Goal: Task Accomplishment & Management: Manage account settings

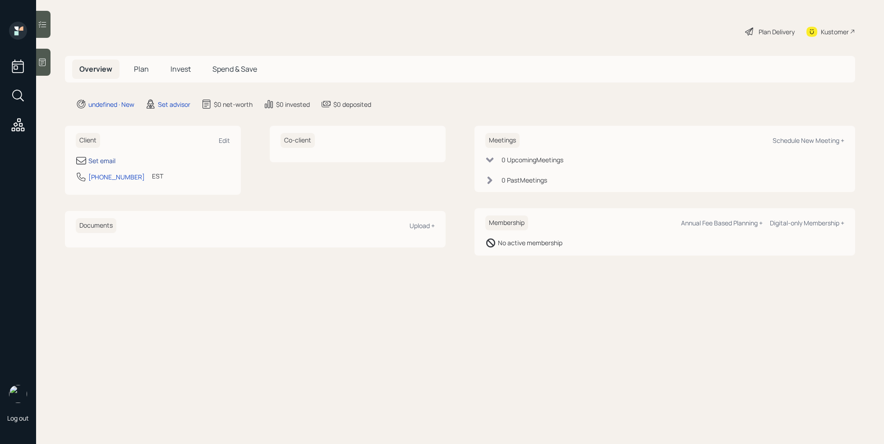
click at [100, 165] on div "Set email" at bounding box center [101, 160] width 27 height 9
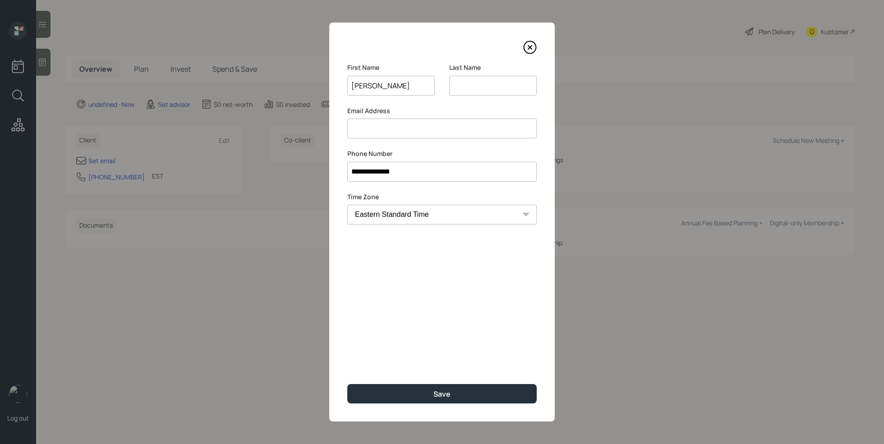
type input "[PERSON_NAME]"
click at [501, 91] on input at bounding box center [493, 86] width 88 height 20
type input "[PERSON_NAME]"
click at [393, 124] on input at bounding box center [442, 129] width 190 height 20
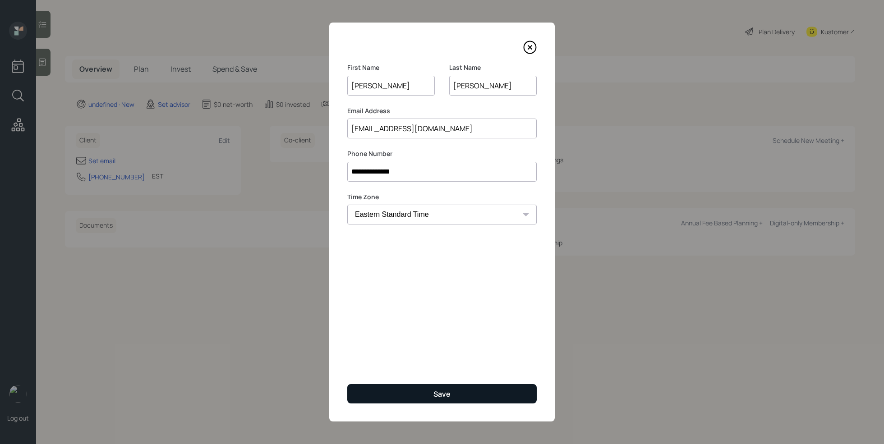
type input "[EMAIL_ADDRESS][DOMAIN_NAME]"
click at [426, 389] on button "Save" at bounding box center [442, 393] width 190 height 19
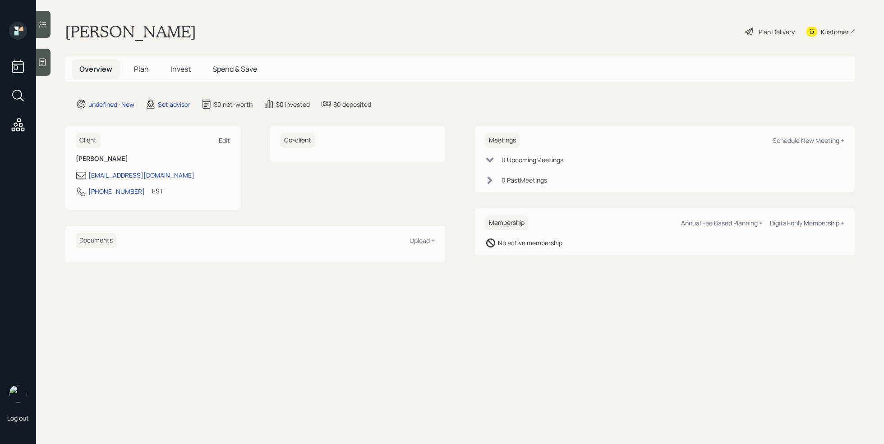
click at [42, 68] on div at bounding box center [43, 62] width 14 height 27
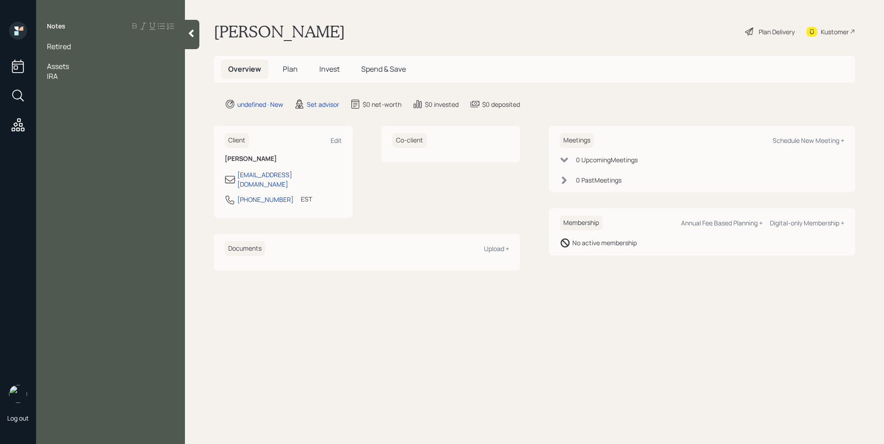
click at [48, 76] on span "IRA" at bounding box center [52, 76] width 11 height 10
click at [91, 73] on div "[PERSON_NAME]" at bounding box center [110, 76] width 127 height 10
click at [61, 56] on div at bounding box center [110, 56] width 127 height 10
click at [95, 83] on div "[PERSON_NAME]" at bounding box center [110, 86] width 127 height 10
click at [62, 85] on span "TIAA IRA-" at bounding box center [62, 86] width 31 height 10
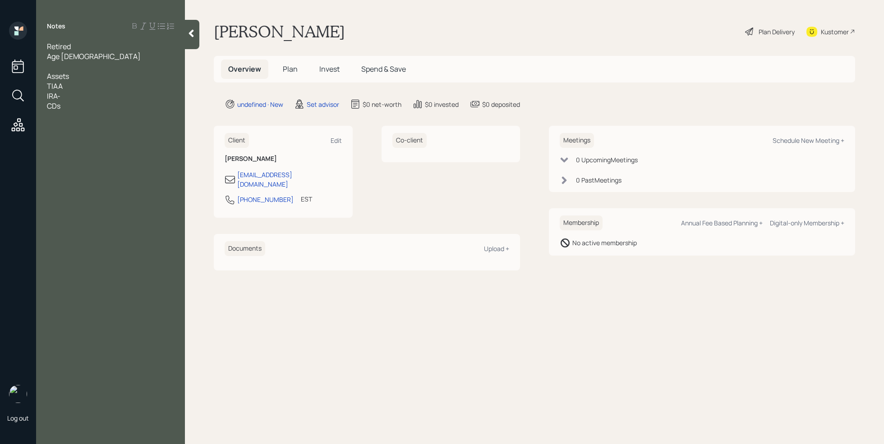
click at [74, 86] on div "TIAA" at bounding box center [110, 86] width 127 height 10
click at [150, 93] on div "IRA-" at bounding box center [110, 96] width 127 height 10
click at [152, 86] on div "TIAA Retirement account-" at bounding box center [110, 86] width 127 height 10
click at [121, 98] on div "IRA-" at bounding box center [110, 96] width 127 height 10
click at [65, 85] on span "TIAA Retirement account- 950k" at bounding box center [99, 86] width 105 height 10
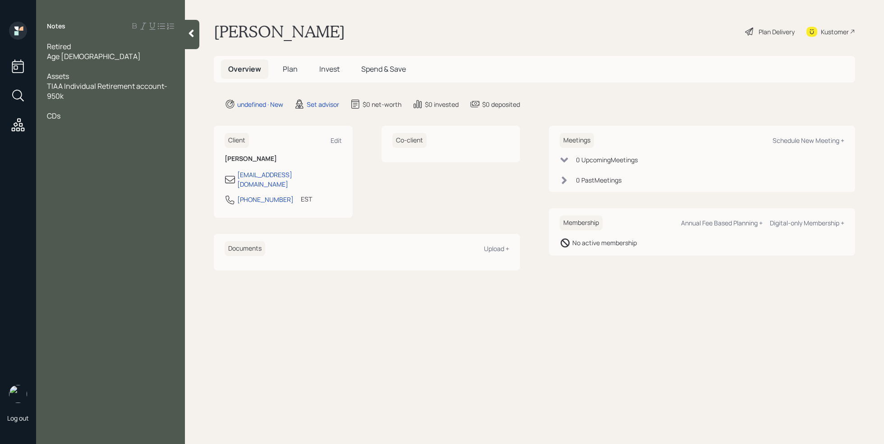
click at [69, 115] on div "CDs" at bounding box center [110, 116] width 127 height 10
click at [62, 107] on div at bounding box center [110, 106] width 127 height 10
click at [77, 121] on div at bounding box center [110, 126] width 127 height 10
click at [78, 119] on div "CDs" at bounding box center [110, 116] width 127 height 10
click at [90, 115] on div "CDs- 16k" at bounding box center [110, 116] width 127 height 10
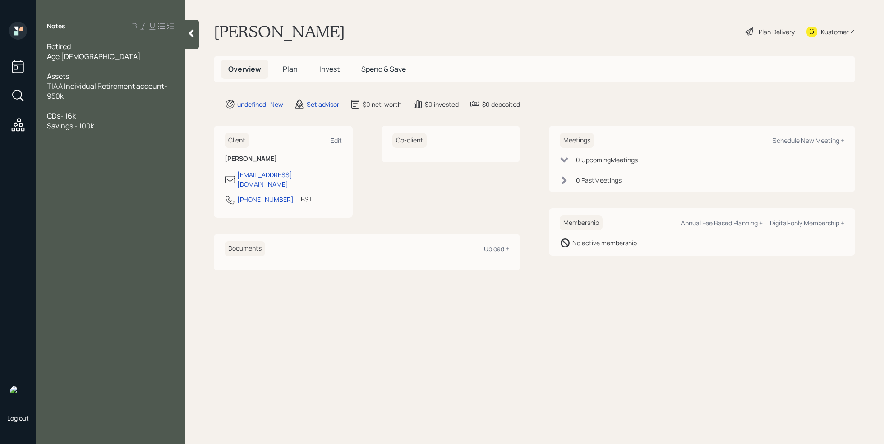
click at [119, 130] on div "Savings - 100k" at bounding box center [110, 126] width 127 height 10
click at [80, 61] on div at bounding box center [110, 66] width 127 height 10
click at [57, 157] on div at bounding box center [110, 156] width 127 height 10
click at [56, 175] on span "SS- 28k" at bounding box center [59, 176] width 25 height 10
click at [109, 175] on div "[DEMOGRAPHIC_DATA] wife- 28k" at bounding box center [110, 176] width 127 height 10
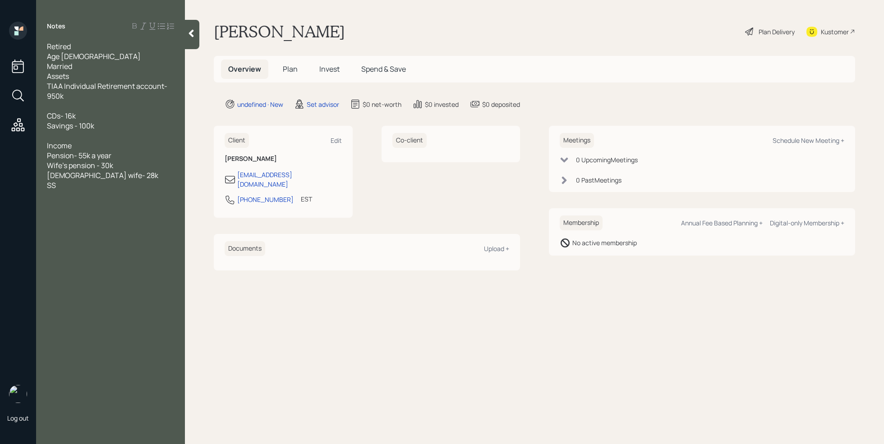
click at [129, 172] on div "[DEMOGRAPHIC_DATA] wife- 28k" at bounding box center [110, 176] width 127 height 10
click at [153, 163] on div "Wife's pension - 30k" at bounding box center [110, 166] width 127 height 10
click at [93, 190] on div "SS" at bounding box center [110, 195] width 127 height 10
click at [76, 136] on div at bounding box center [110, 136] width 127 height 10
click at [111, 133] on div "mortgage- 30k" at bounding box center [110, 136] width 127 height 10
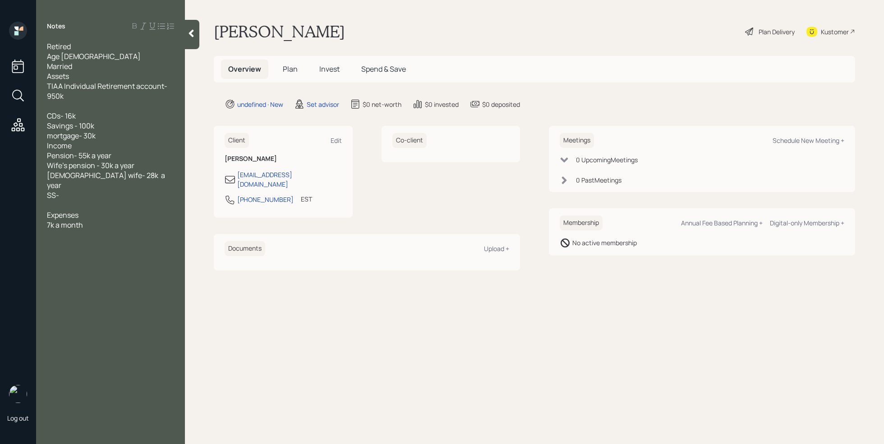
click at [111, 127] on div "Savings - 100k" at bounding box center [110, 126] width 127 height 10
click at [106, 230] on div "7k a month" at bounding box center [110, 235] width 127 height 10
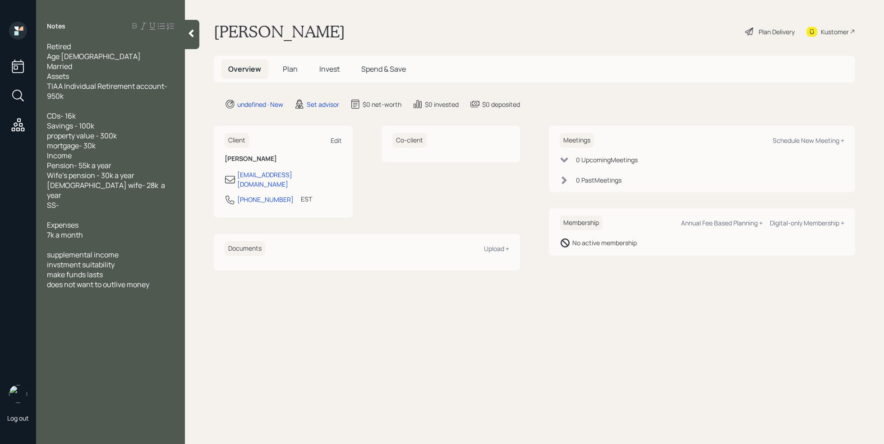
click at [340, 140] on div "Edit" at bounding box center [336, 140] width 11 height 9
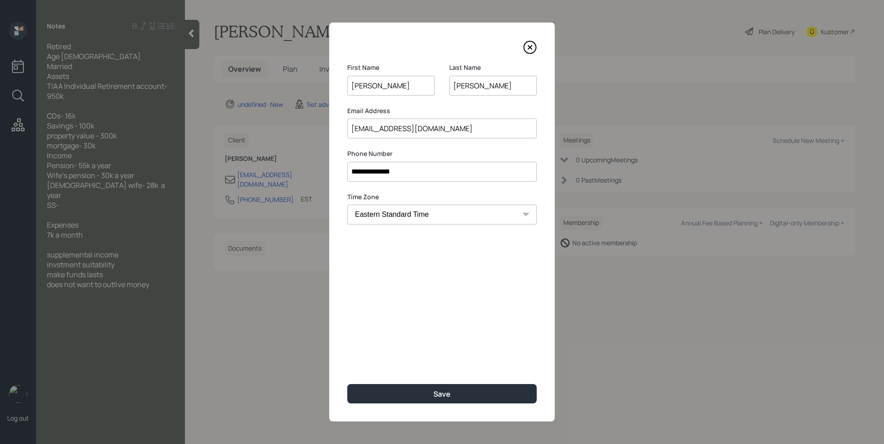
click at [505, 130] on input "[EMAIL_ADDRESS][DOMAIN_NAME]" at bounding box center [442, 129] width 190 height 20
click at [361, 129] on input "[EMAIL_ADDRESS][DOMAIN_NAME]" at bounding box center [442, 129] width 190 height 20
type input "[EMAIL_ADDRESS][DOMAIN_NAME]"
click at [457, 335] on div "**********" at bounding box center [442, 222] width 226 height 399
click at [456, 398] on button "Save" at bounding box center [442, 393] width 190 height 19
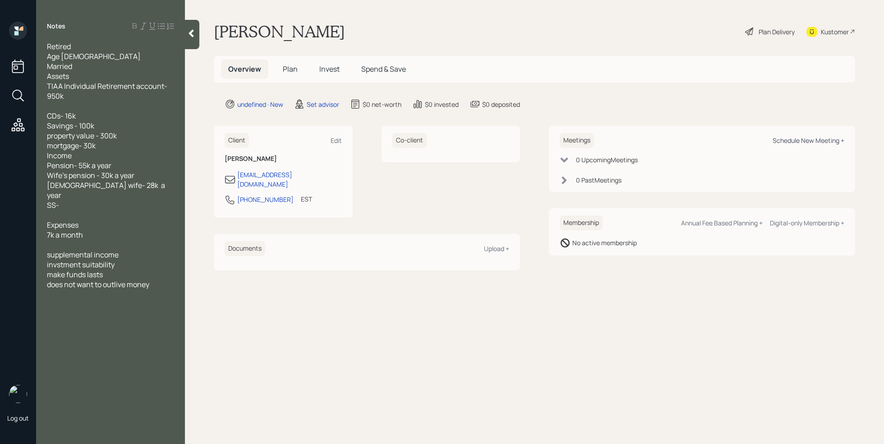
click at [819, 141] on div "Schedule New Meeting +" at bounding box center [809, 140] width 72 height 9
select select "round-[PERSON_NAME]"
